Goal: Task Accomplishment & Management: Complete application form

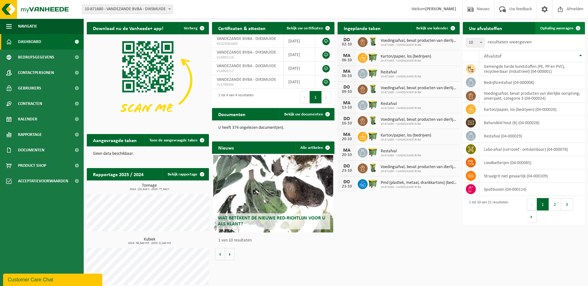
click at [553, 27] on span "Ophaling aanvragen" at bounding box center [556, 28] width 33 height 4
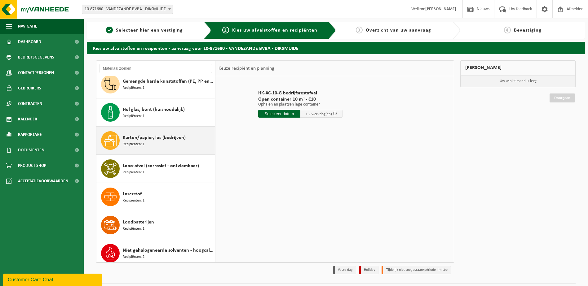
scroll to position [62, 0]
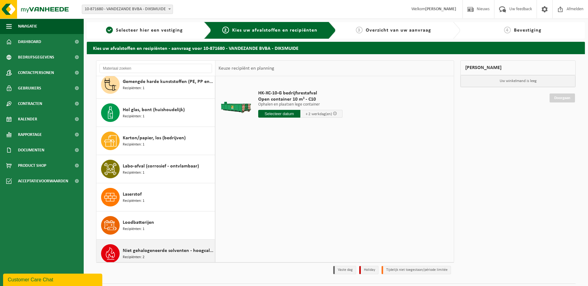
click at [156, 247] on div "Niet gehalogeneerde solventen - hoogcalorisch in kleinverpakking Recipiënten: 2" at bounding box center [168, 253] width 90 height 19
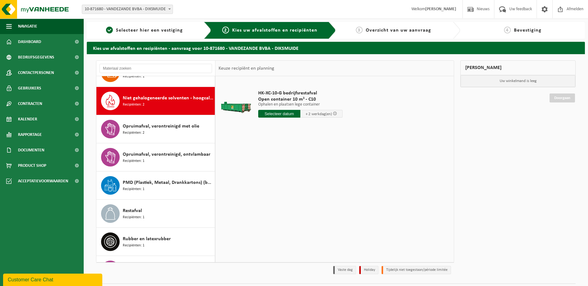
scroll to position [226, 0]
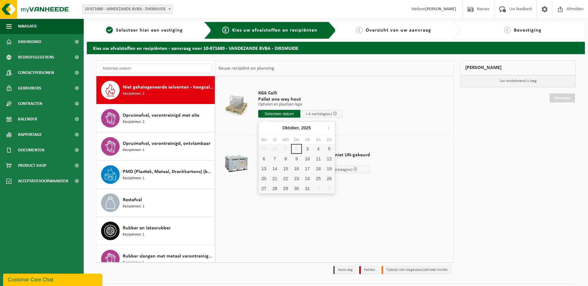
click at [273, 112] on input "text" at bounding box center [279, 114] width 42 height 8
click at [307, 150] on div "3" at bounding box center [307, 149] width 11 height 10
type input "Van [DATE]"
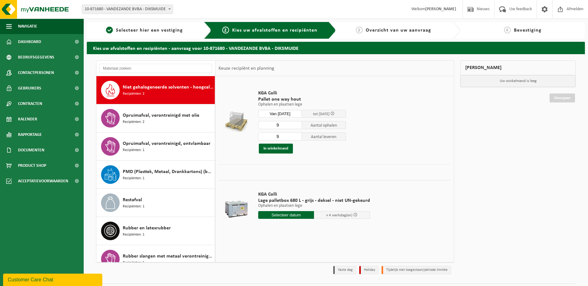
drag, startPoint x: 280, startPoint y: 126, endPoint x: 276, endPoint y: 125, distance: 4.3
click at [276, 125] on input "9" at bounding box center [280, 125] width 44 height 8
type input "1"
click at [276, 137] on input "9" at bounding box center [280, 137] width 44 height 8
type input "1"
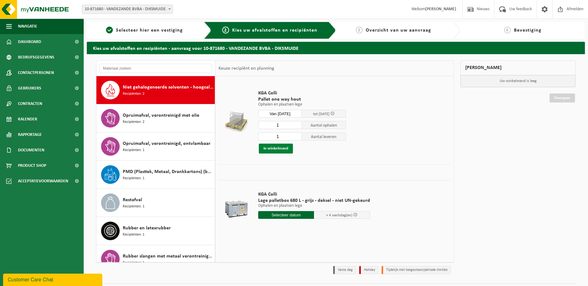
click at [284, 147] on button "In winkelmand" at bounding box center [276, 149] width 34 height 10
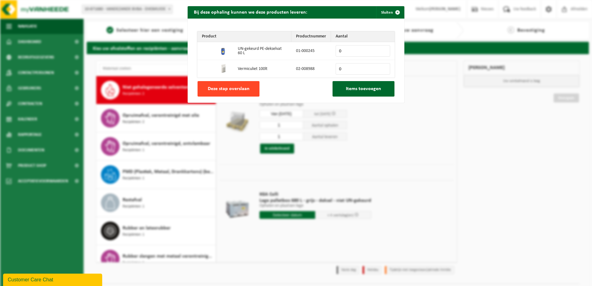
click at [247, 90] on button "Deze stap overslaan" at bounding box center [229, 88] width 62 height 15
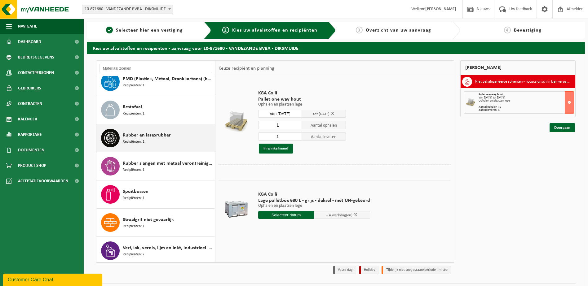
scroll to position [349, 0]
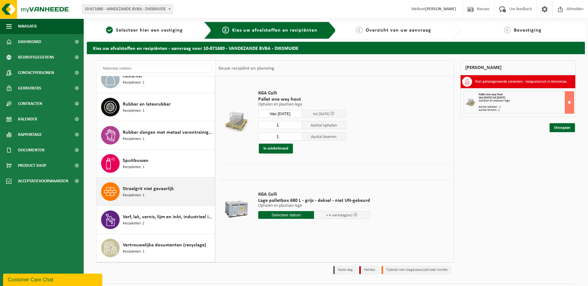
click at [169, 195] on div "Straalgrit niet gevaarlijk Recipiënten: 1" at bounding box center [168, 191] width 90 height 19
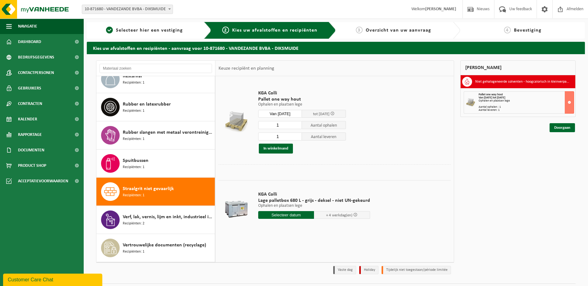
scroll to position [377, 0]
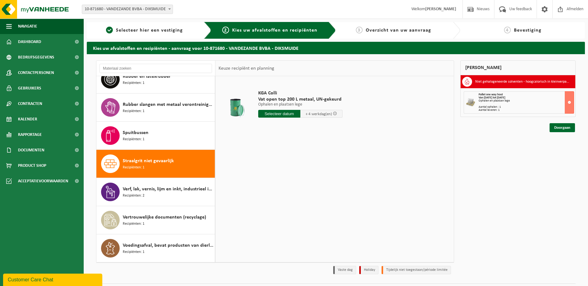
click at [283, 114] on input "text" at bounding box center [279, 114] width 42 height 8
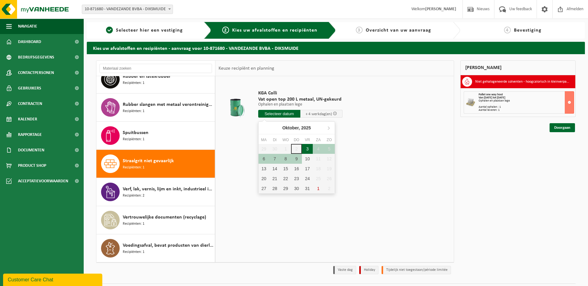
click at [305, 148] on div "3" at bounding box center [307, 149] width 11 height 10
type input "Van 2025-10-03"
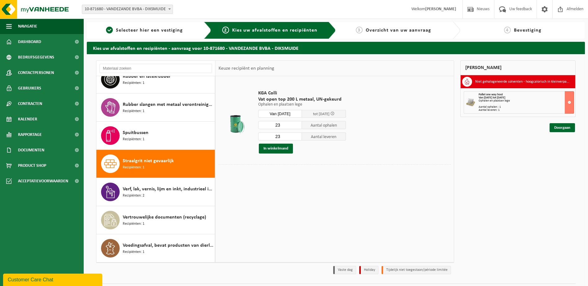
drag, startPoint x: 281, startPoint y: 125, endPoint x: 274, endPoint y: 123, distance: 7.3
click at [274, 123] on input "23" at bounding box center [280, 125] width 44 height 8
type input "13"
drag, startPoint x: 282, startPoint y: 136, endPoint x: 272, endPoint y: 138, distance: 10.0
click at [272, 138] on input "23" at bounding box center [280, 137] width 44 height 8
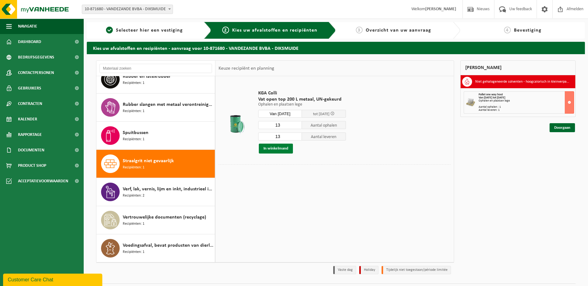
type input "13"
click at [271, 147] on button "In winkelmand" at bounding box center [276, 149] width 34 height 10
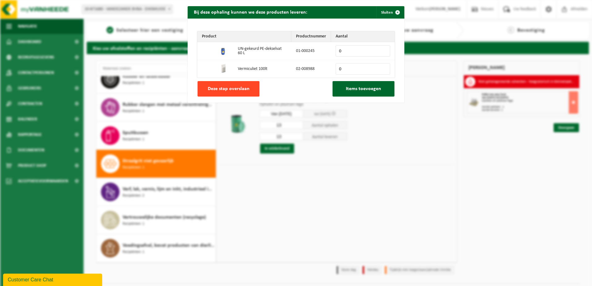
click at [222, 88] on span "Deze stap overslaan" at bounding box center [229, 88] width 42 height 5
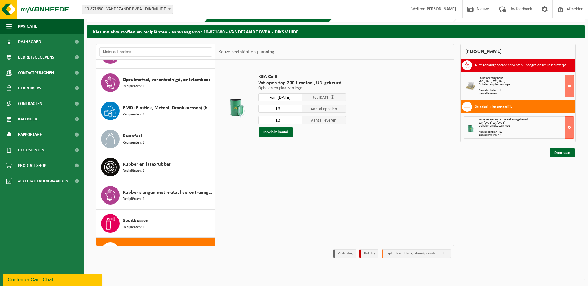
scroll to position [279, 0]
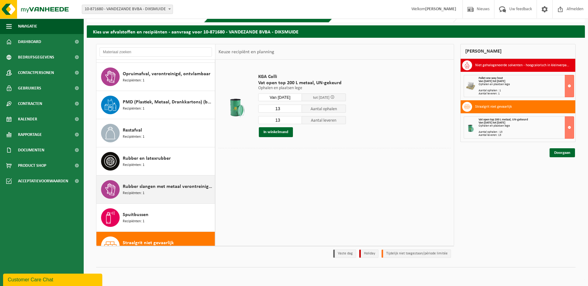
click at [148, 196] on div "Rubber slangen met metaal verontreinigd met olie Recipiënten: 1" at bounding box center [168, 189] width 90 height 19
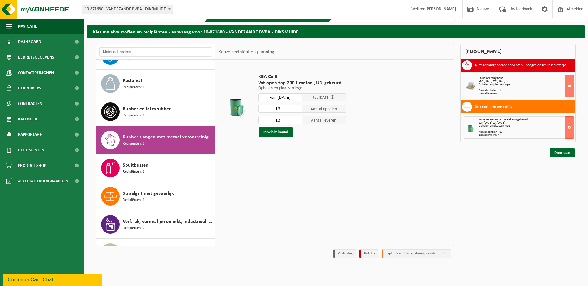
scroll to position [377, 0]
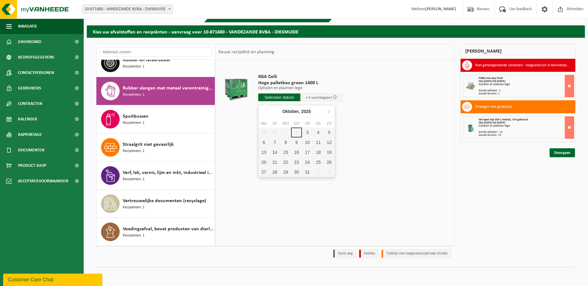
click at [275, 98] on input "text" at bounding box center [279, 98] width 42 height 8
click at [305, 133] on div "3" at bounding box center [307, 133] width 11 height 10
type input "Van 2025-10-03"
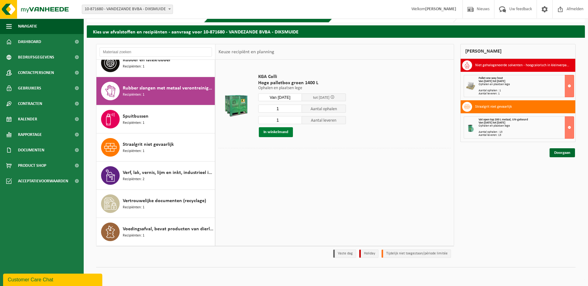
click at [272, 130] on button "In winkelmand" at bounding box center [276, 132] width 34 height 10
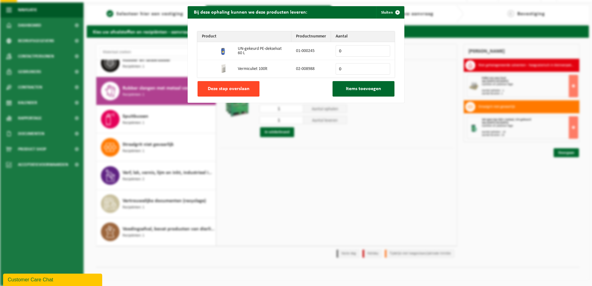
click at [233, 89] on span "Deze stap overslaan" at bounding box center [229, 88] width 42 height 5
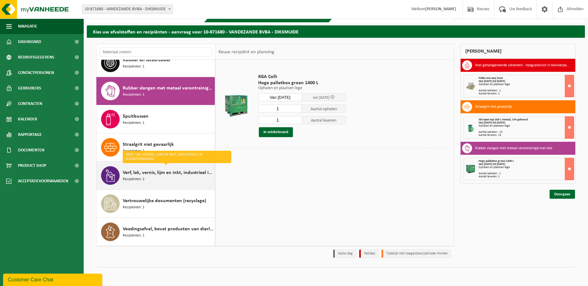
click at [145, 176] on span "Verf, lak, vernis, lijm en inkt, industrieel in kleinverpakking" at bounding box center [168, 172] width 90 height 7
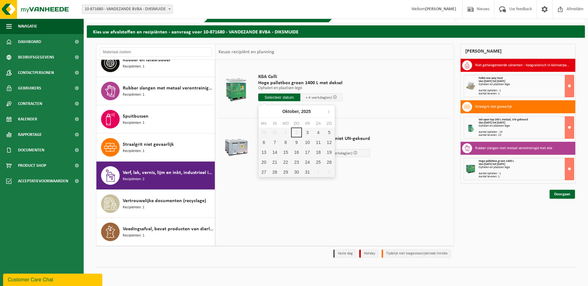
click at [277, 98] on input "text" at bounding box center [279, 98] width 42 height 8
click at [308, 132] on div "3" at bounding box center [307, 133] width 11 height 10
type input "Van 2025-10-03"
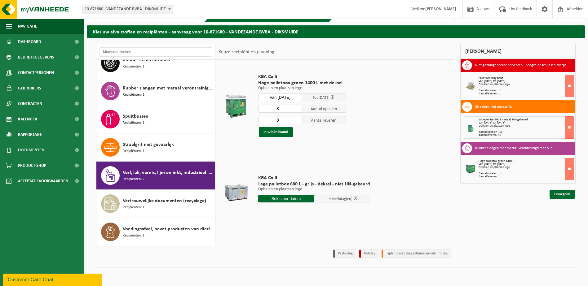
drag, startPoint x: 281, startPoint y: 110, endPoint x: 273, endPoint y: 108, distance: 8.2
click at [273, 108] on input "8" at bounding box center [280, 109] width 44 height 8
type input "3"
drag, startPoint x: 278, startPoint y: 120, endPoint x: 267, endPoint y: 121, distance: 11.5
click at [267, 121] on input "8" at bounding box center [280, 120] width 44 height 8
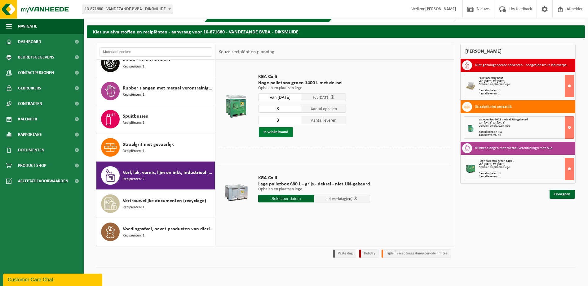
type input "3"
click at [263, 132] on button "In winkelmand" at bounding box center [276, 132] width 34 height 10
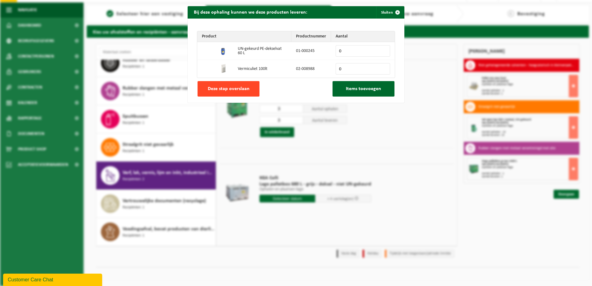
click at [251, 91] on button "Deze stap overslaan" at bounding box center [229, 88] width 62 height 15
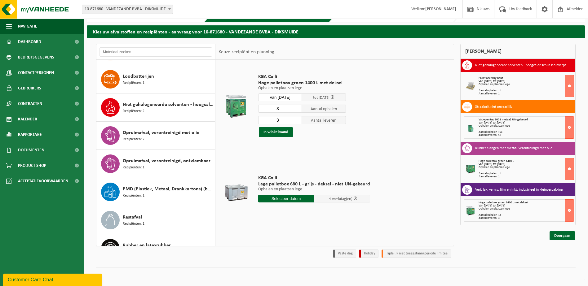
scroll to position [191, 0]
click at [167, 142] on div "Opruimafval, verontreinigd met olie Recipiënten: 2" at bounding box center [168, 136] width 90 height 19
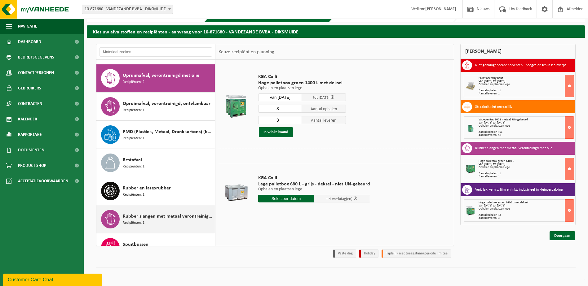
scroll to position [254, 0]
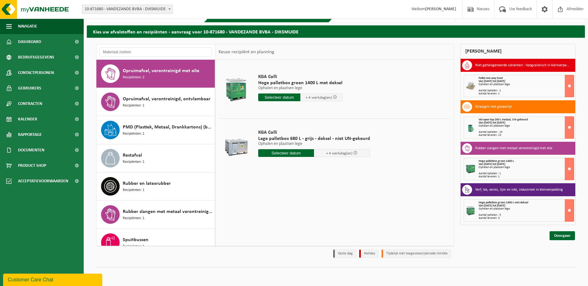
click at [266, 99] on input "text" at bounding box center [279, 98] width 42 height 8
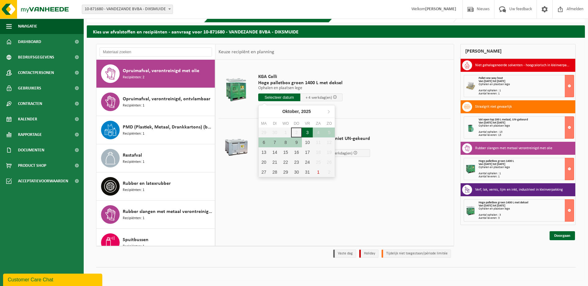
click at [308, 131] on div "3" at bounding box center [307, 133] width 11 height 10
type input "Van 2025-10-03"
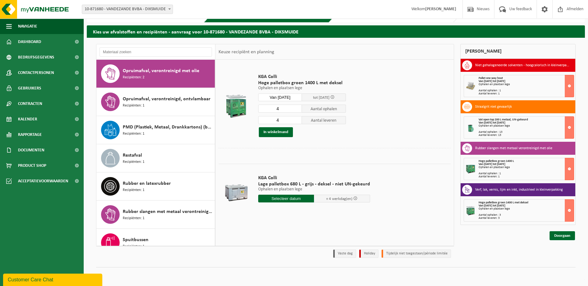
drag, startPoint x: 282, startPoint y: 110, endPoint x: 275, endPoint y: 108, distance: 7.3
click at [275, 108] on input "4" at bounding box center [280, 109] width 44 height 8
type input "2"
drag, startPoint x: 279, startPoint y: 120, endPoint x: 275, endPoint y: 121, distance: 4.5
click at [275, 121] on input "4" at bounding box center [280, 120] width 44 height 8
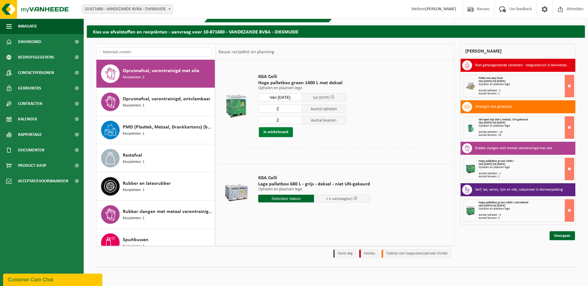
type input "2"
click at [280, 135] on button "In winkelmand" at bounding box center [276, 132] width 34 height 10
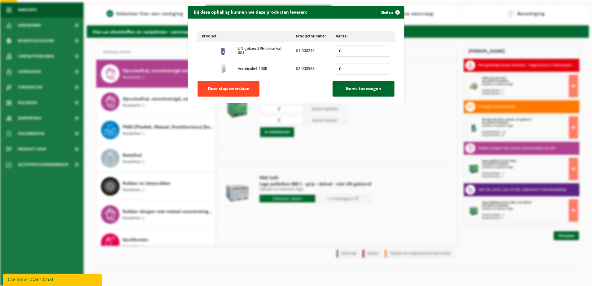
click at [234, 89] on span "Deze stap overslaan" at bounding box center [229, 88] width 42 height 5
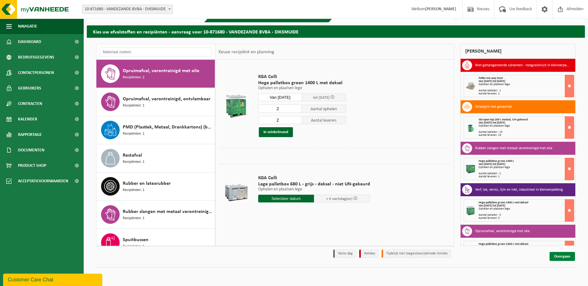
click at [562, 257] on link "Doorgaan" at bounding box center [561, 256] width 25 height 9
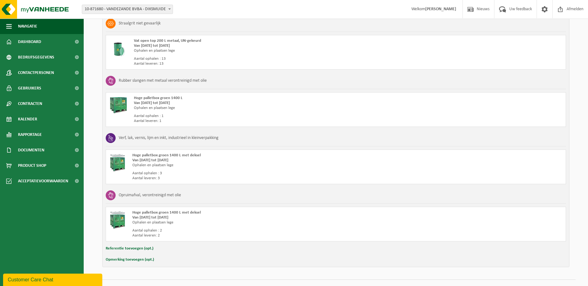
scroll to position [214, 0]
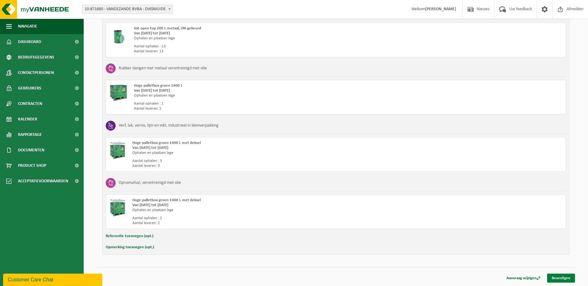
click at [554, 278] on link "Bevestigen" at bounding box center [561, 278] width 28 height 9
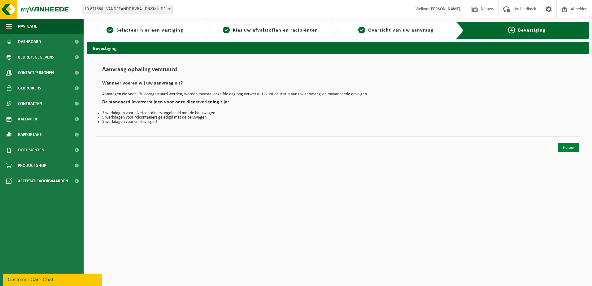
click at [568, 150] on link "Sluiten" at bounding box center [568, 147] width 21 height 9
